Goal: Navigation & Orientation: Find specific page/section

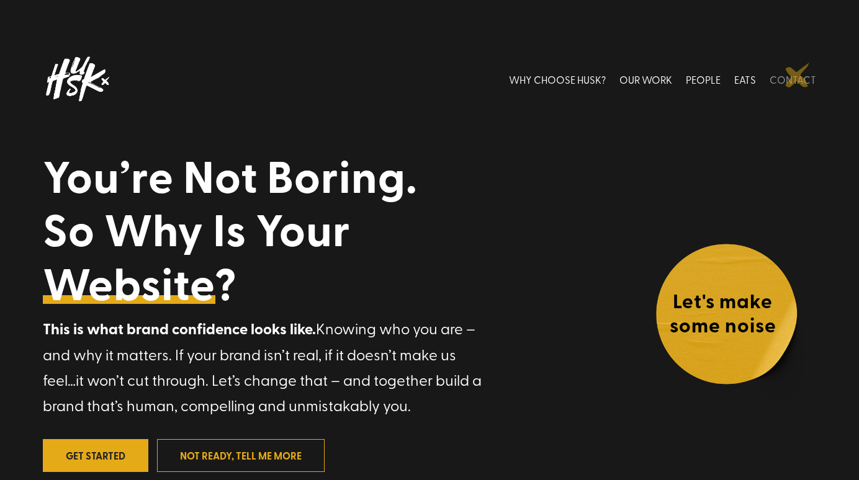
click at [797, 75] on link "CONTACT" at bounding box center [792, 79] width 47 height 55
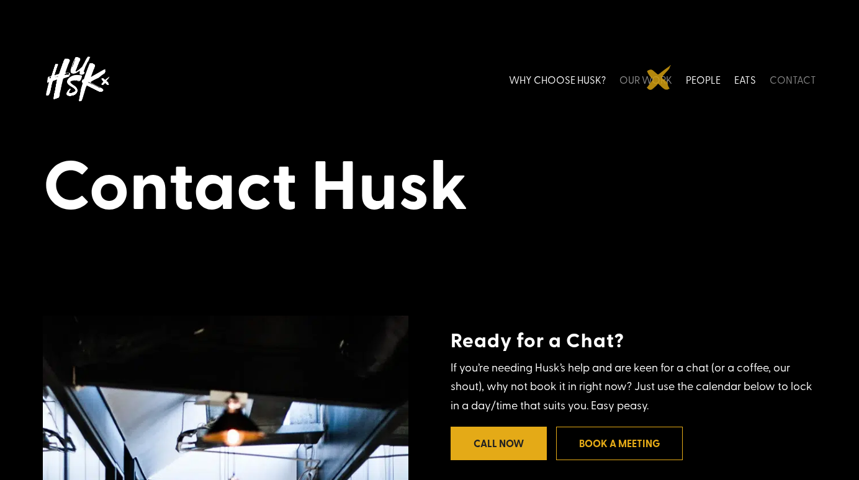
click at [659, 78] on link "OUR WORK" at bounding box center [645, 79] width 53 height 55
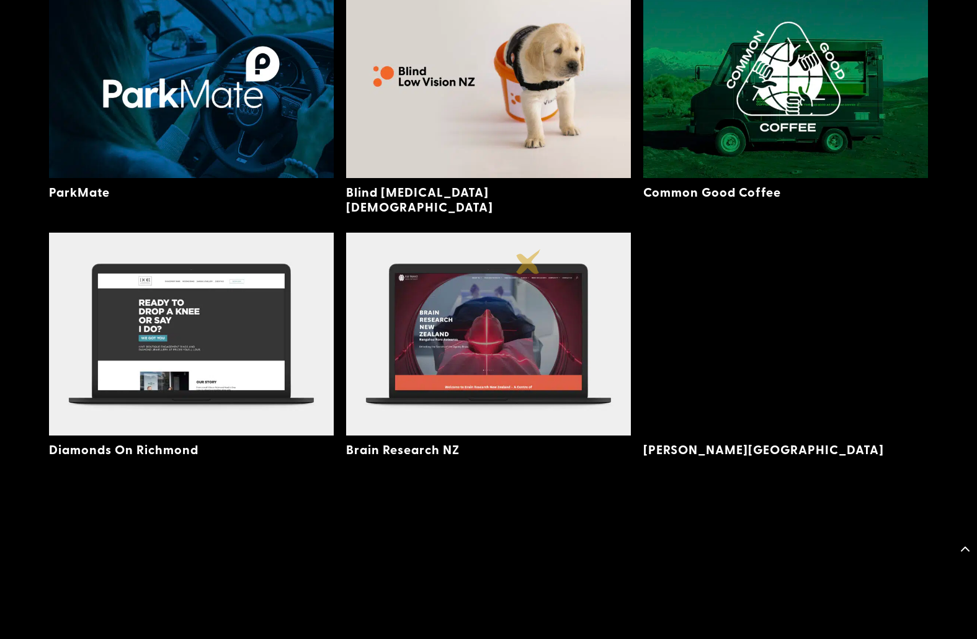
scroll to position [940, 0]
